Goal: Task Accomplishment & Management: Manage account settings

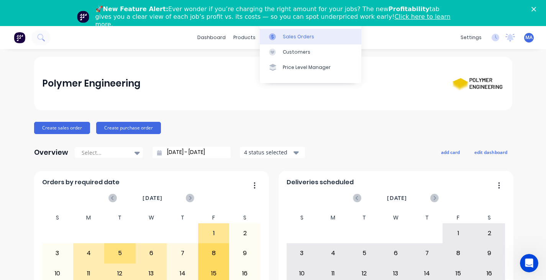
click at [283, 37] on div "Sales Orders" at bounding box center [298, 36] width 31 height 7
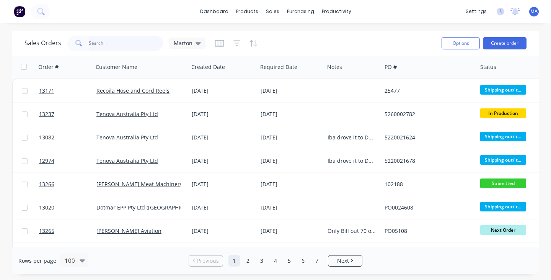
click at [126, 47] on input "text" at bounding box center [126, 43] width 75 height 15
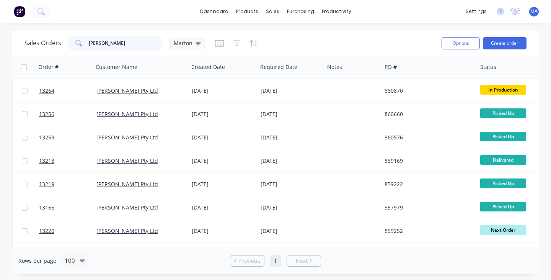
click at [147, 41] on input "[PERSON_NAME]" at bounding box center [126, 43] width 75 height 15
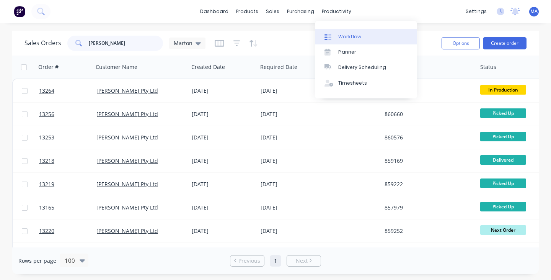
type input "[PERSON_NAME]"
click at [335, 30] on link "Workflow" at bounding box center [365, 36] width 101 height 15
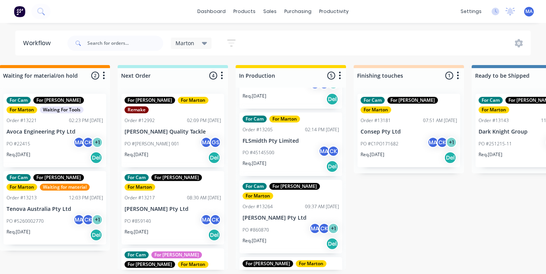
scroll to position [159, 0]
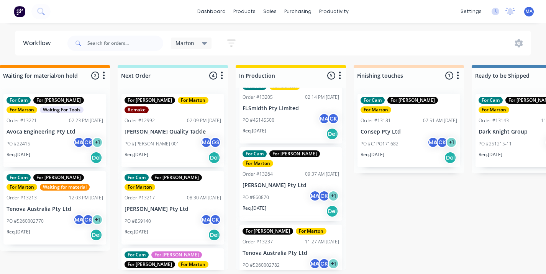
click at [286, 171] on div "For Cam For [PERSON_NAME] For [PERSON_NAME] Order #13264 09:37 AM [DATE] [PERSO…" at bounding box center [290, 184] width 103 height 74
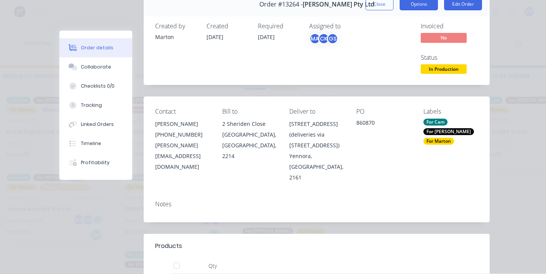
scroll to position [0, 0]
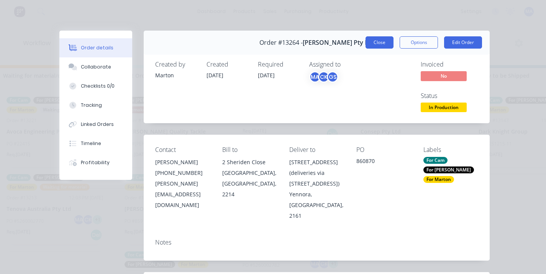
click at [375, 44] on button "Close" at bounding box center [379, 42] width 28 height 12
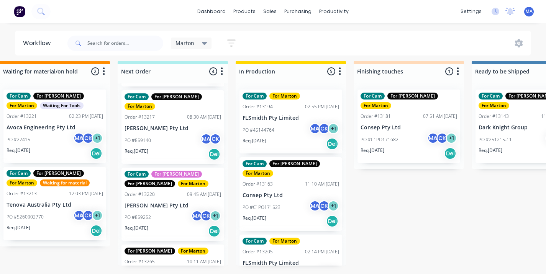
scroll to position [101, 0]
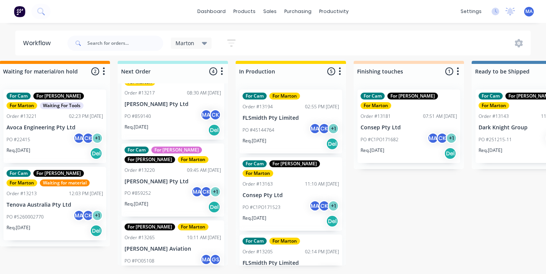
click at [186, 201] on div "Req. [DATE] Del" at bounding box center [172, 207] width 96 height 13
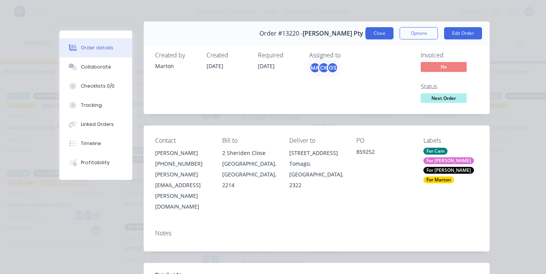
scroll to position [0, 0]
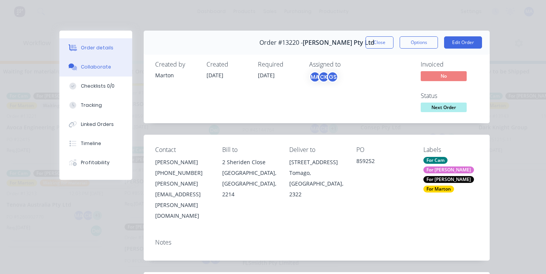
click at [116, 67] on button "Collaborate" at bounding box center [95, 66] width 73 height 19
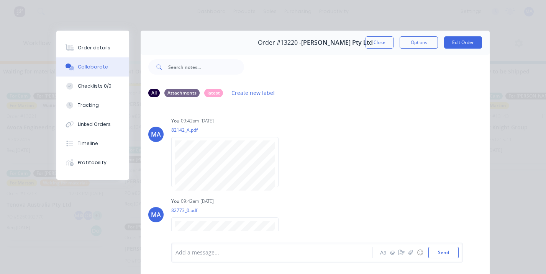
scroll to position [77, 0]
click at [381, 39] on button "Close" at bounding box center [379, 42] width 28 height 12
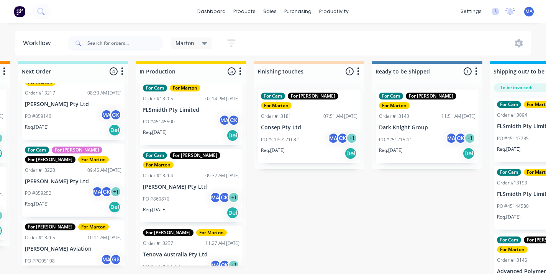
scroll to position [159, 0]
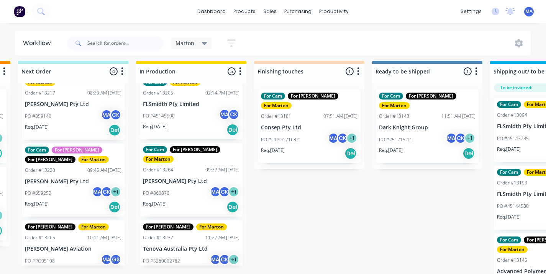
click at [183, 228] on div "For [PERSON_NAME] For [PERSON_NAME] Order #13237 11:27 AM [DATE] Tenova Austral…" at bounding box center [191, 253] width 103 height 64
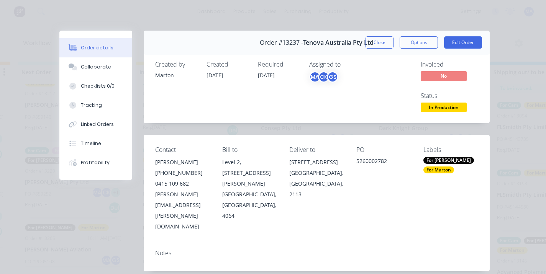
scroll to position [0, 234]
click at [382, 42] on button "Close" at bounding box center [379, 42] width 28 height 12
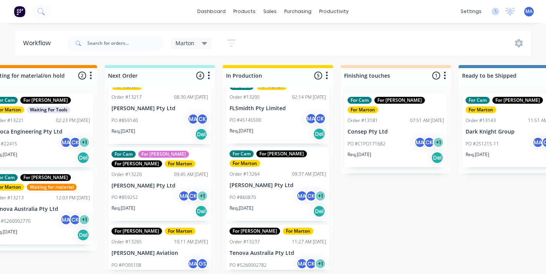
scroll to position [0, 143]
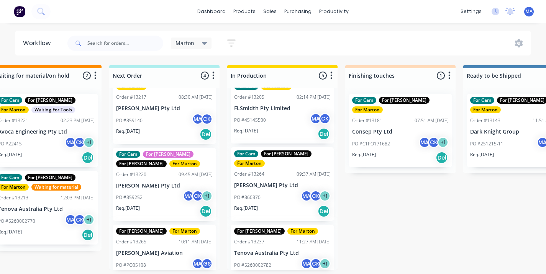
click at [139, 258] on div "PO #PO05108 MA GS" at bounding box center [164, 265] width 96 height 15
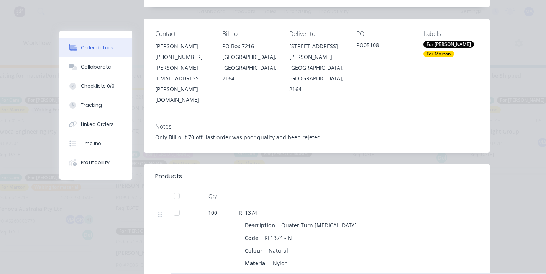
scroll to position [0, 0]
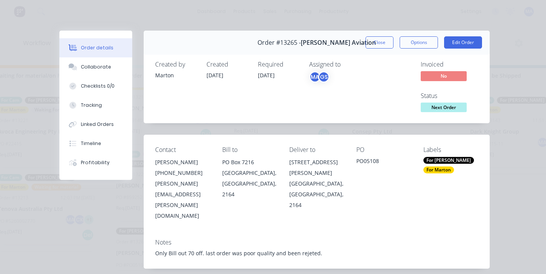
drag, startPoint x: 375, startPoint y: 39, endPoint x: 370, endPoint y: 45, distance: 7.3
click at [375, 40] on button "Close" at bounding box center [379, 42] width 28 height 12
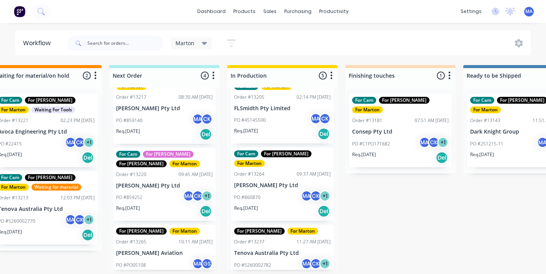
click at [159, 190] on div "PO #859252 MA CK + 1" at bounding box center [164, 197] width 96 height 15
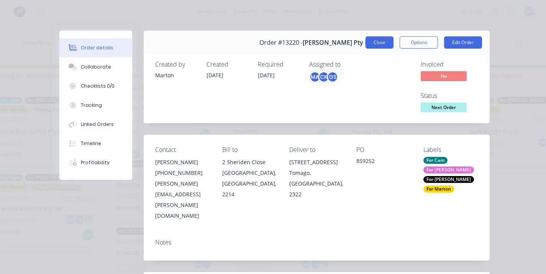
click at [375, 41] on button "Close" at bounding box center [379, 42] width 28 height 12
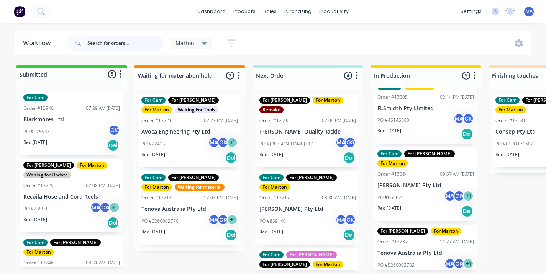
click at [125, 42] on input "text" at bounding box center [125, 43] width 76 height 15
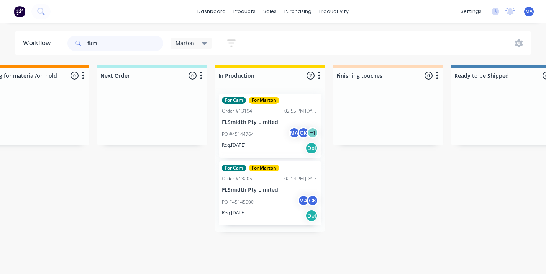
scroll to position [0, 153]
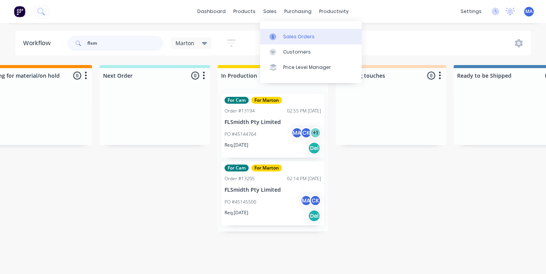
type input "flsm"
click at [280, 36] on link "Sales Orders" at bounding box center [310, 36] width 101 height 15
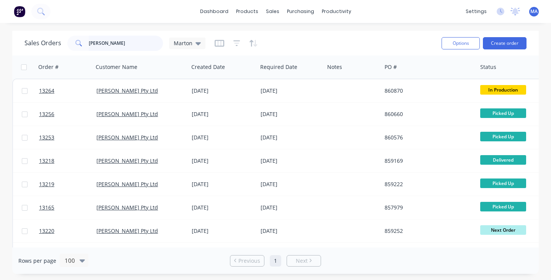
click at [115, 39] on input "[PERSON_NAME]" at bounding box center [126, 43] width 75 height 15
type input "s"
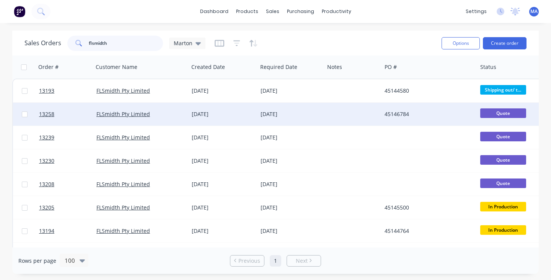
type input "flsmidth"
click at [244, 118] on div "[DATE]" at bounding box center [223, 114] width 63 height 8
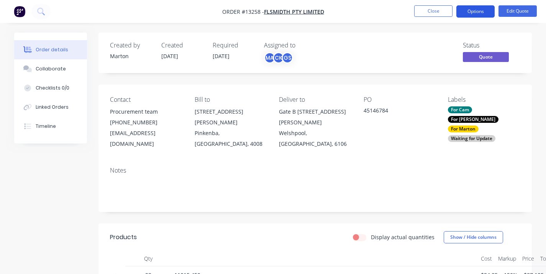
click at [476, 11] on button "Options" at bounding box center [475, 11] width 38 height 12
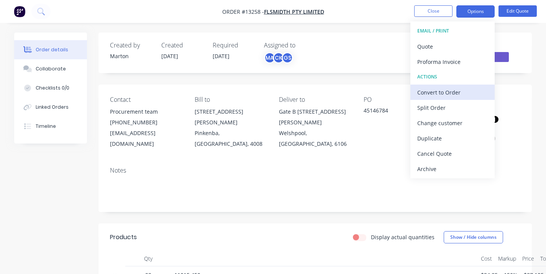
click at [444, 97] on div "Convert to Order" at bounding box center [452, 92] width 70 height 11
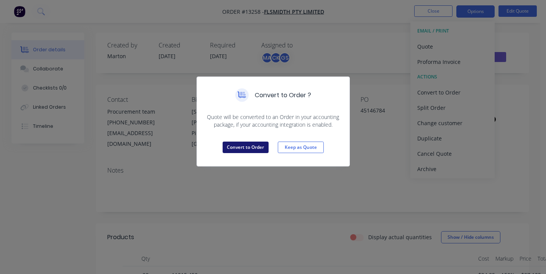
click at [255, 148] on button "Convert to Order" at bounding box center [245, 147] width 46 height 11
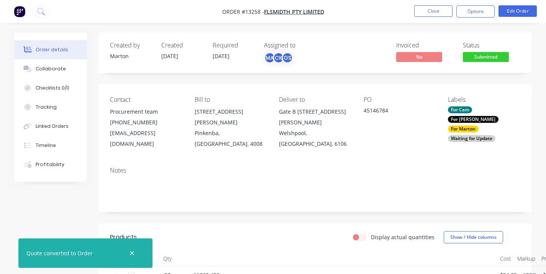
click at [464, 135] on div "Waiting for Update" at bounding box center [471, 138] width 47 height 7
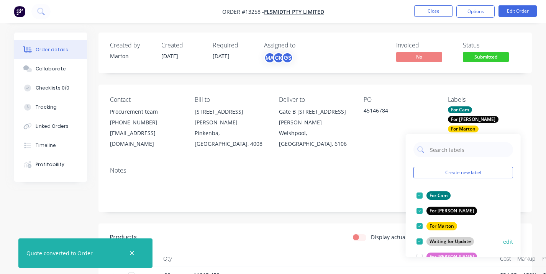
click at [421, 240] on div at bounding box center [419, 241] width 15 height 15
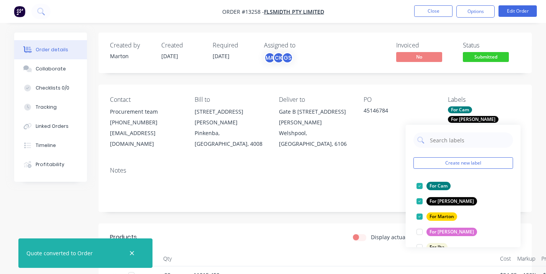
click at [482, 60] on span "Submitted" at bounding box center [485, 57] width 46 height 10
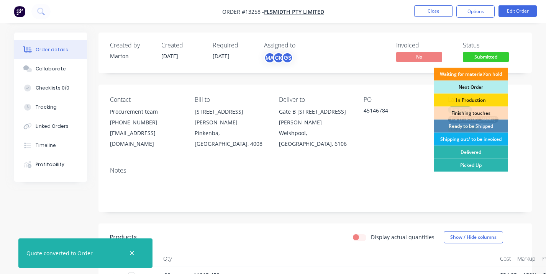
click at [472, 96] on div "In Production" at bounding box center [470, 100] width 74 height 13
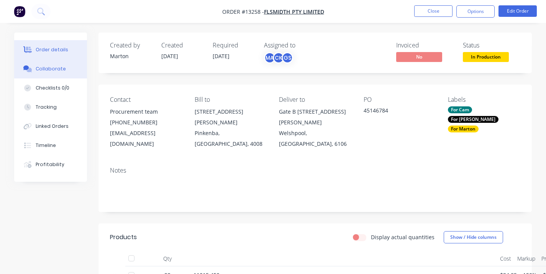
click at [48, 72] on div "Collaborate" at bounding box center [51, 68] width 30 height 7
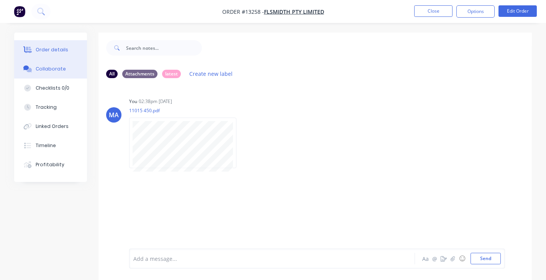
click at [54, 48] on div "Order details" at bounding box center [52, 49] width 33 height 7
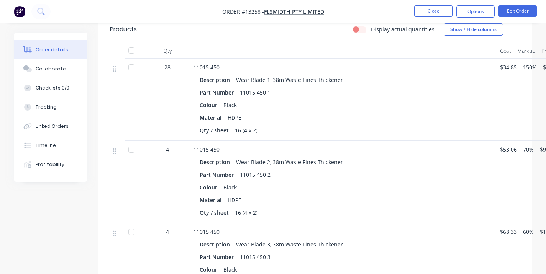
scroll to position [191, 0]
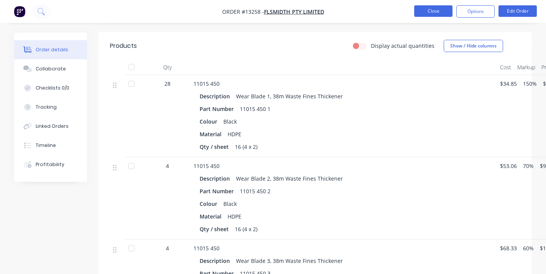
click at [426, 16] on button "Close" at bounding box center [433, 10] width 38 height 11
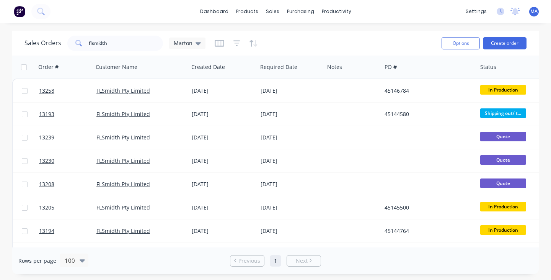
drag, startPoint x: 303, startPoint y: 28, endPoint x: 257, endPoint y: 25, distance: 46.8
click at [302, 28] on div "dashboard products sales purchasing productivity dashboard products Product Cat…" at bounding box center [275, 140] width 551 height 280
click at [225, 13] on link "dashboard" at bounding box center [214, 11] width 36 height 11
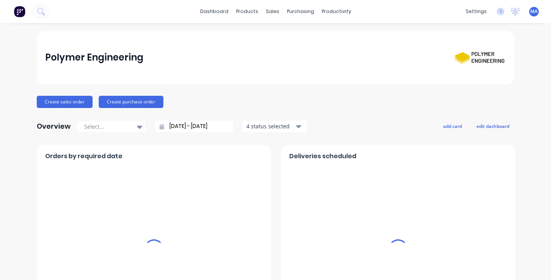
click at [391, 24] on div "dashboard products sales purchasing productivity dashboard products Product Cat…" at bounding box center [275, 140] width 551 height 280
